Goal: Information Seeking & Learning: Learn about a topic

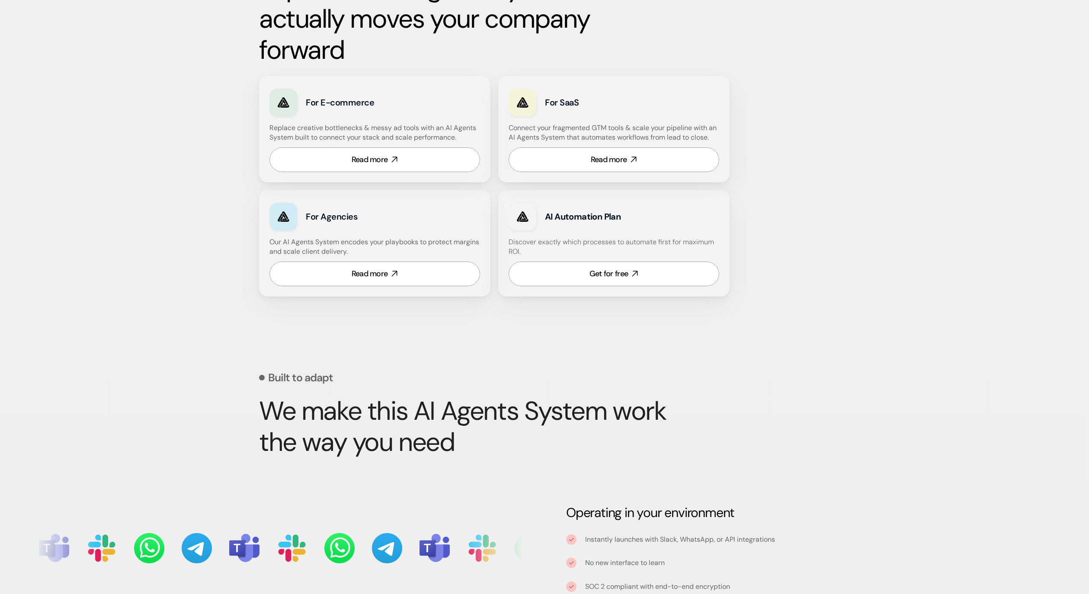
scroll to position [479, 0]
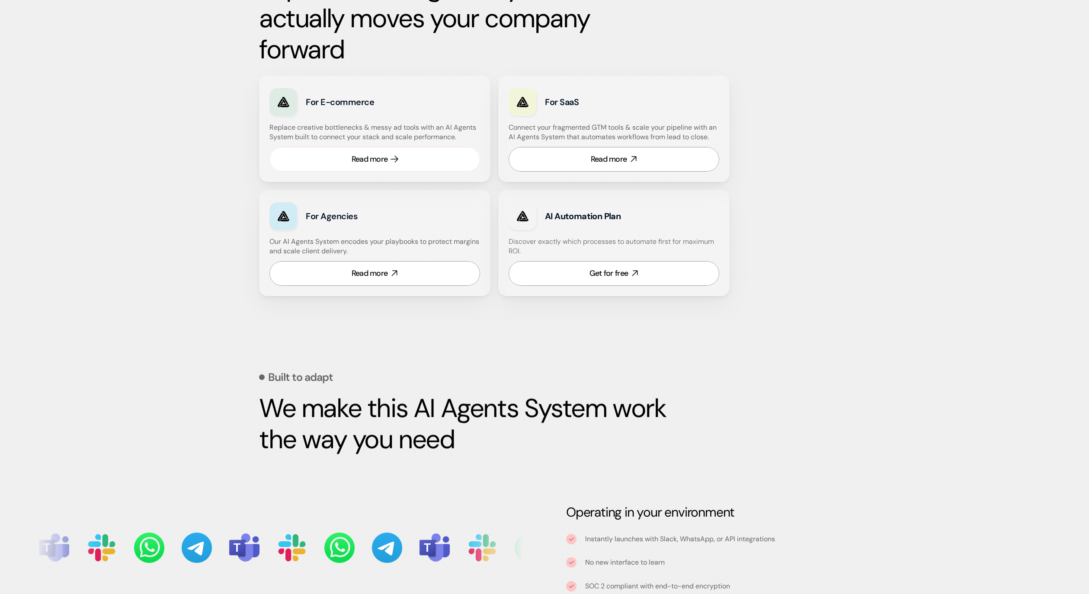
click at [391, 162] on link "Read more" at bounding box center [374, 159] width 211 height 25
click at [203, 347] on div "Built to adapt We make this AI Agents System work the way you need Operating in…" at bounding box center [544, 547] width 1089 height 459
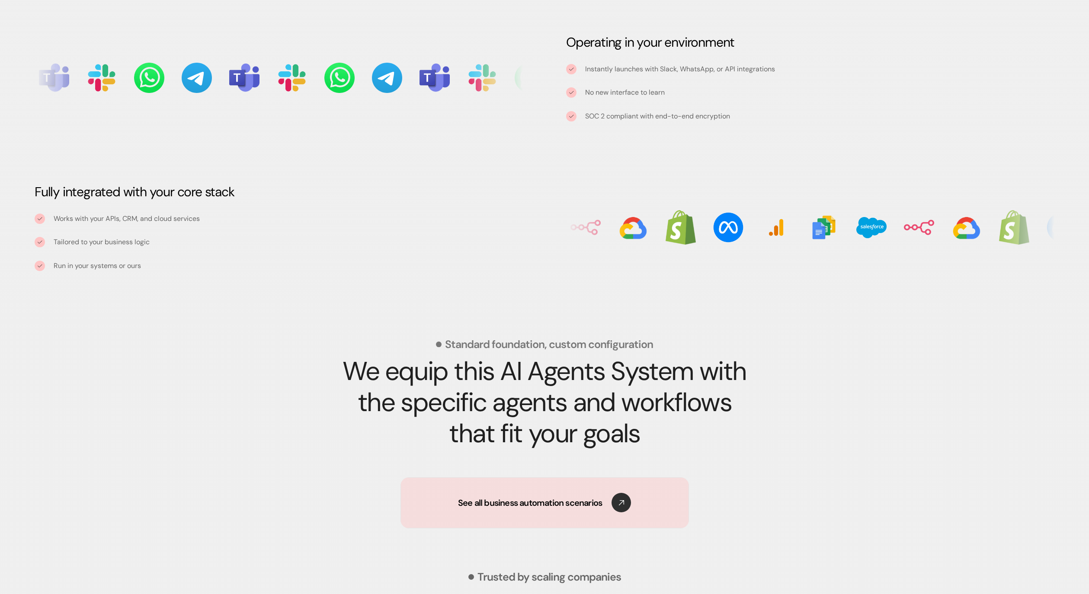
scroll to position [950, 0]
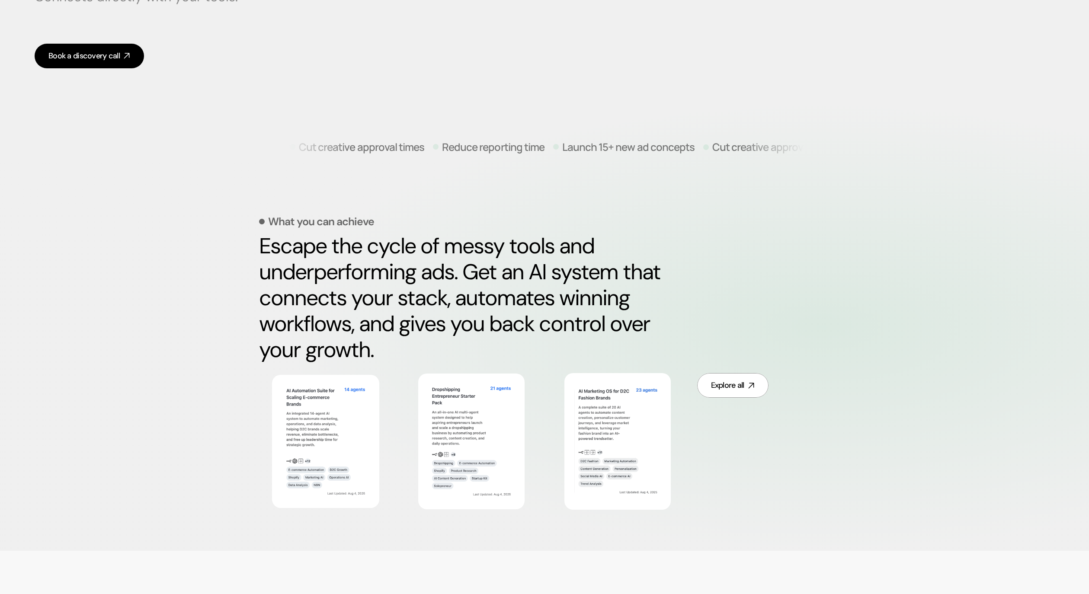
scroll to position [225, 0]
click at [358, 432] on img at bounding box center [325, 441] width 95 height 124
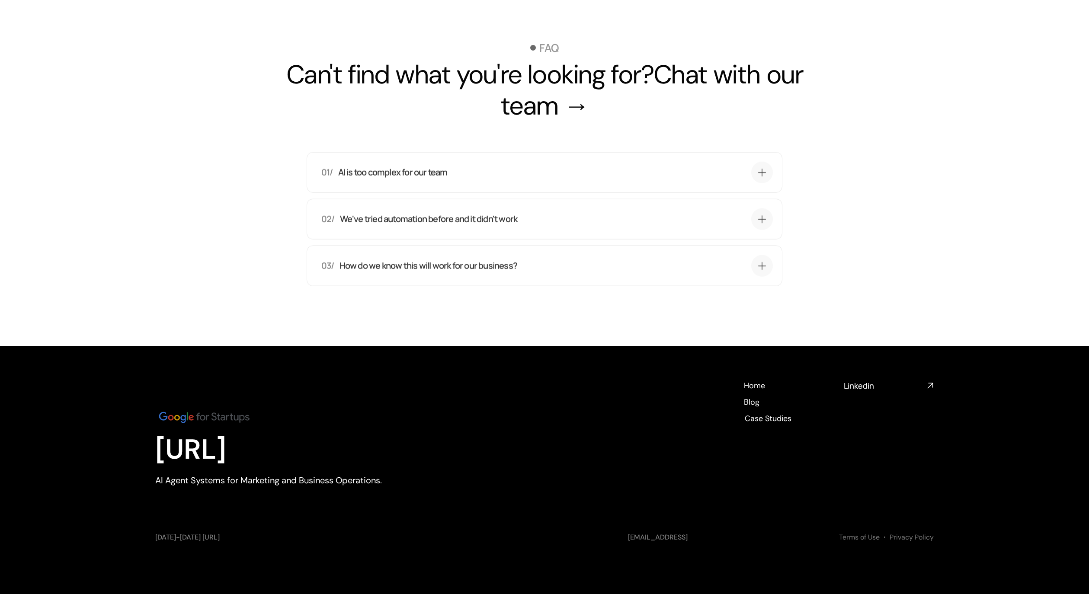
scroll to position [3284, 0]
click at [440, 486] on div "[URL] AI Agent Systems for Marketing and Business Operations. Home Home Blog Bl…" at bounding box center [544, 447] width 778 height 135
